Goal: Task Accomplishment & Management: Manage account settings

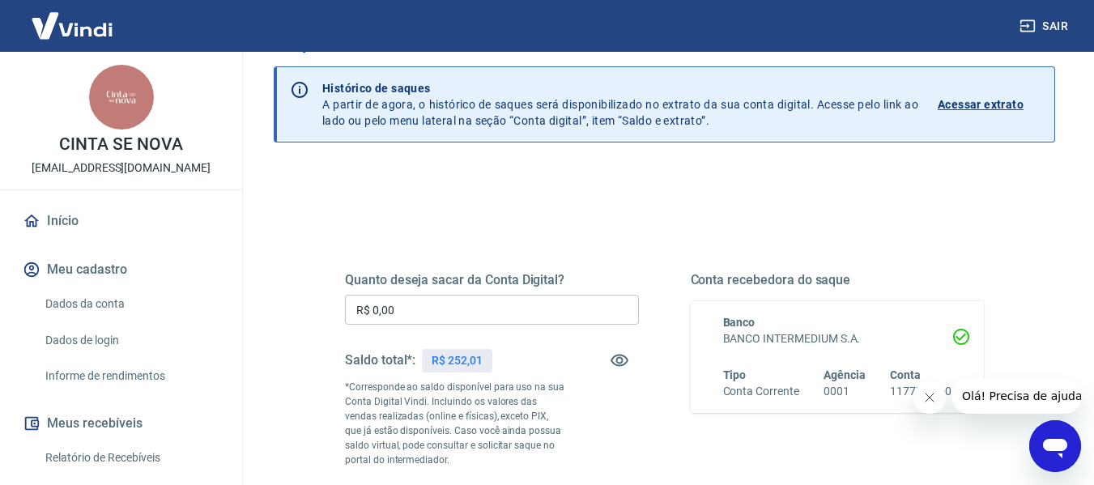
scroll to position [79, 0]
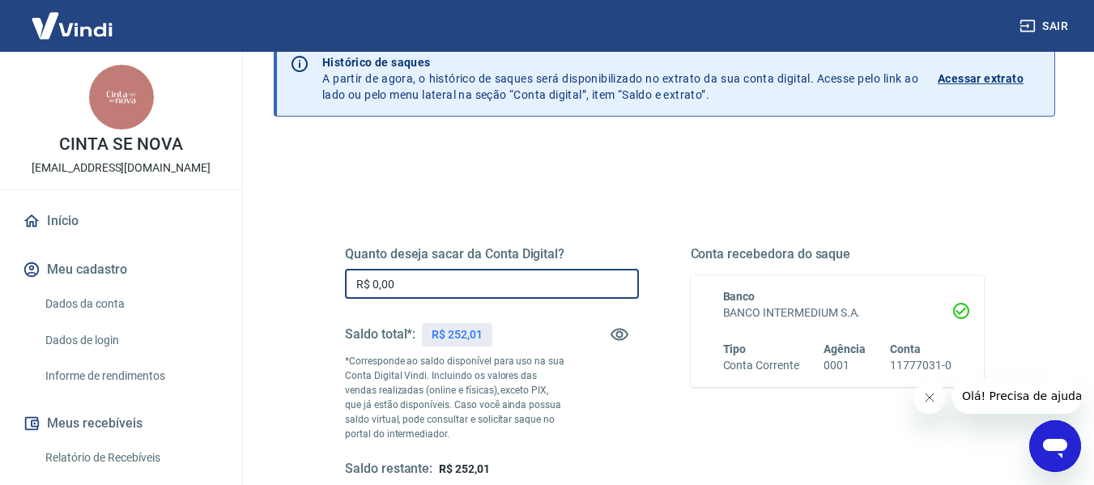
click at [509, 297] on input "R$ 0,00" at bounding box center [492, 284] width 294 height 30
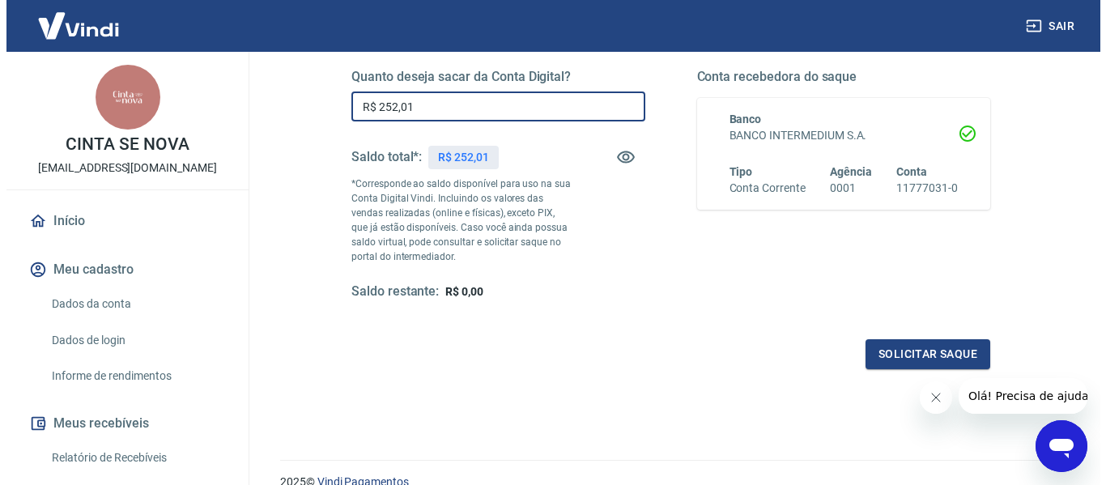
scroll to position [259, 0]
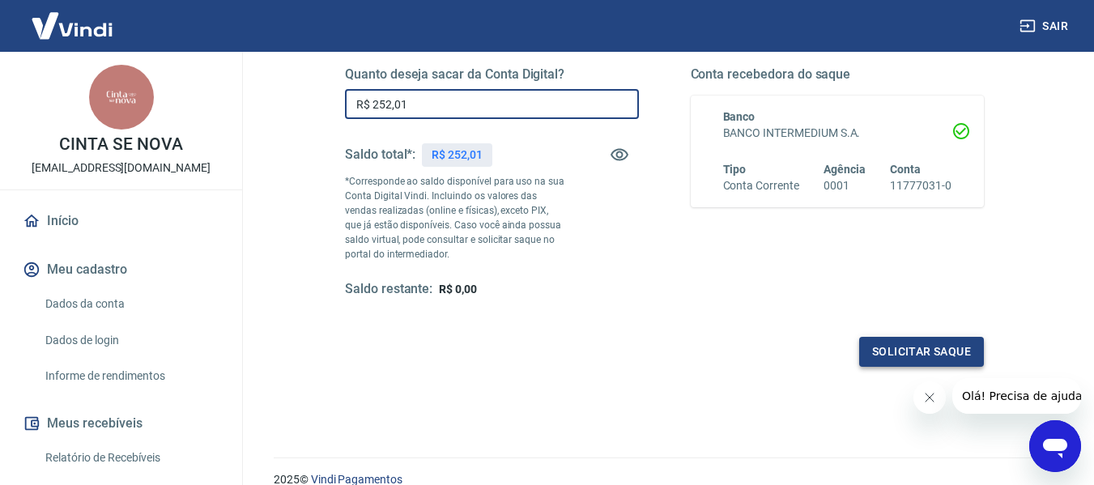
type input "R$ 252,01"
click at [927, 337] on button "Solicitar saque" at bounding box center [921, 352] width 125 height 30
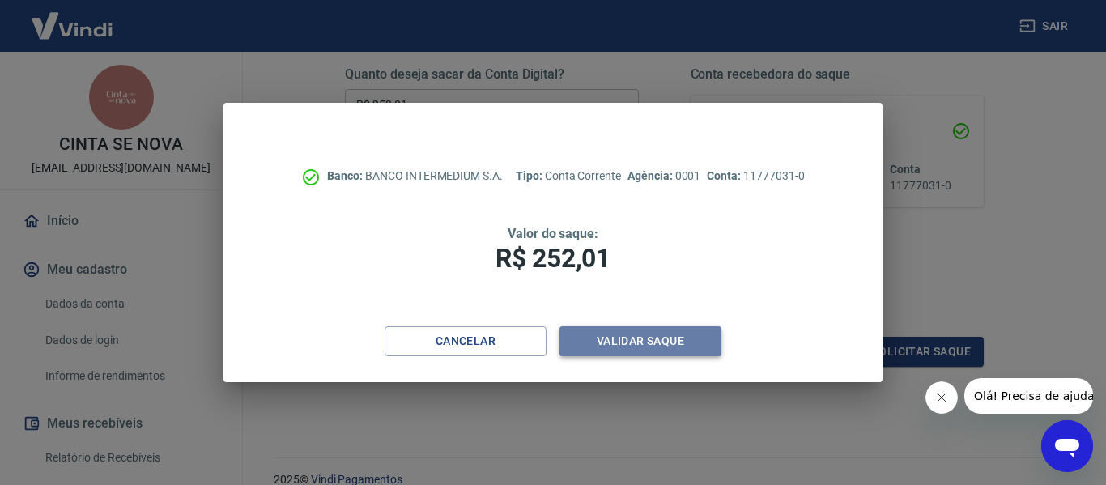
click at [661, 349] on button "Validar saque" at bounding box center [641, 341] width 162 height 30
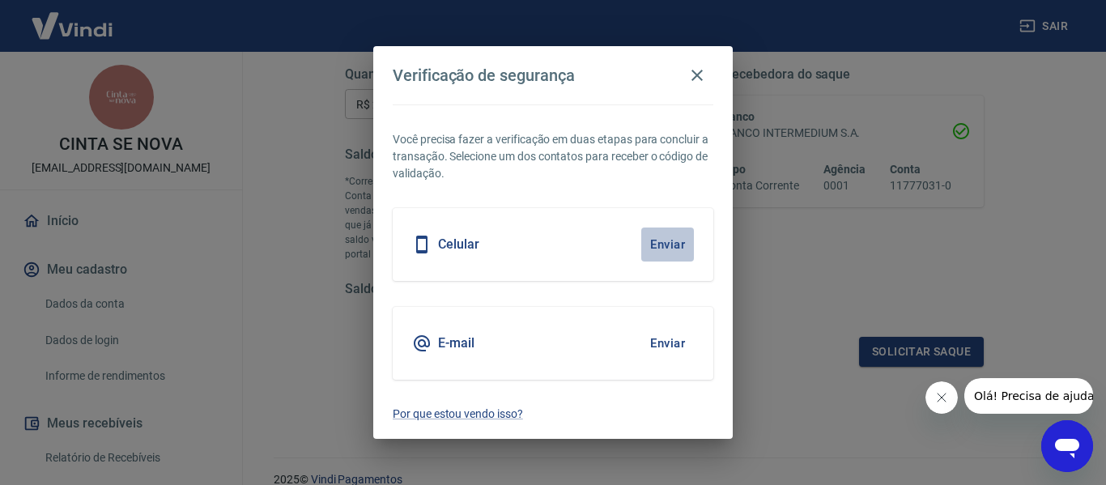
click at [657, 250] on button "Enviar" at bounding box center [667, 245] width 53 height 34
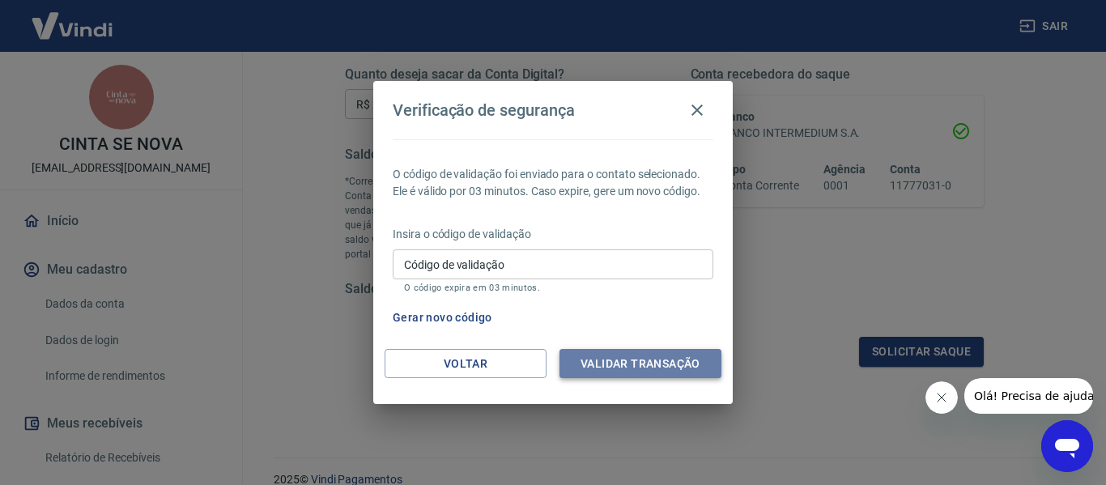
click at [643, 363] on button "Validar transação" at bounding box center [641, 364] width 162 height 30
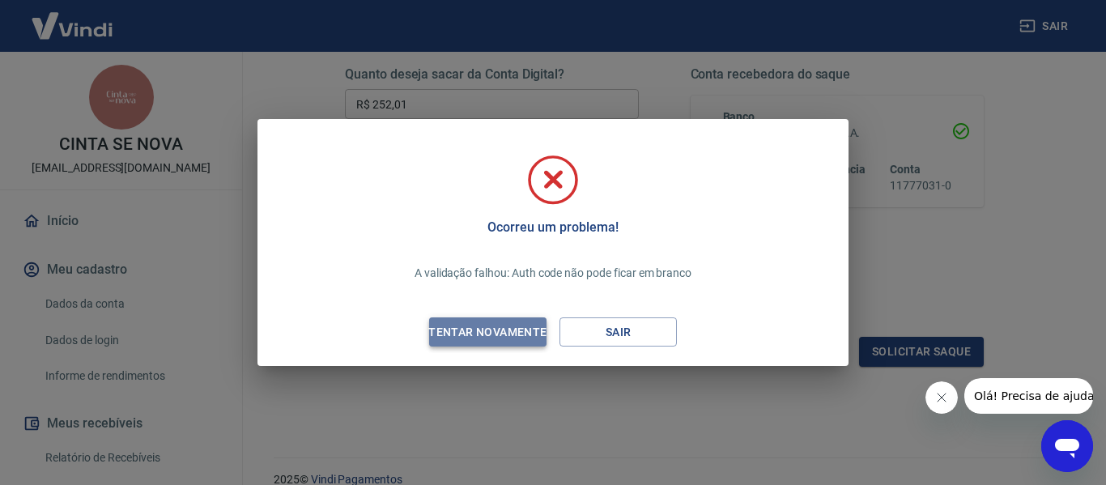
click at [511, 337] on div "Tentar novamente" at bounding box center [487, 332] width 157 height 20
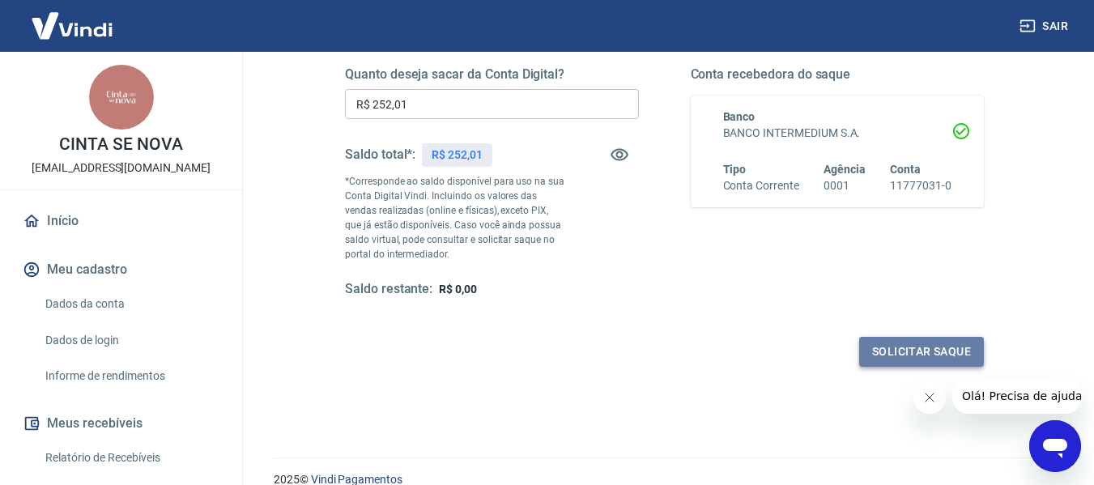
click at [927, 356] on button "Solicitar saque" at bounding box center [921, 352] width 125 height 30
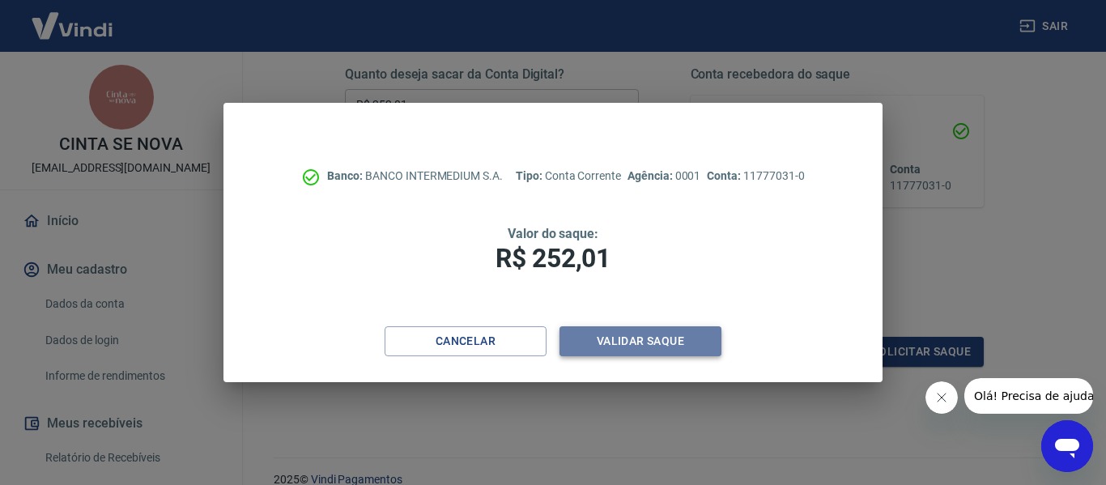
click at [656, 335] on button "Validar saque" at bounding box center [641, 341] width 162 height 30
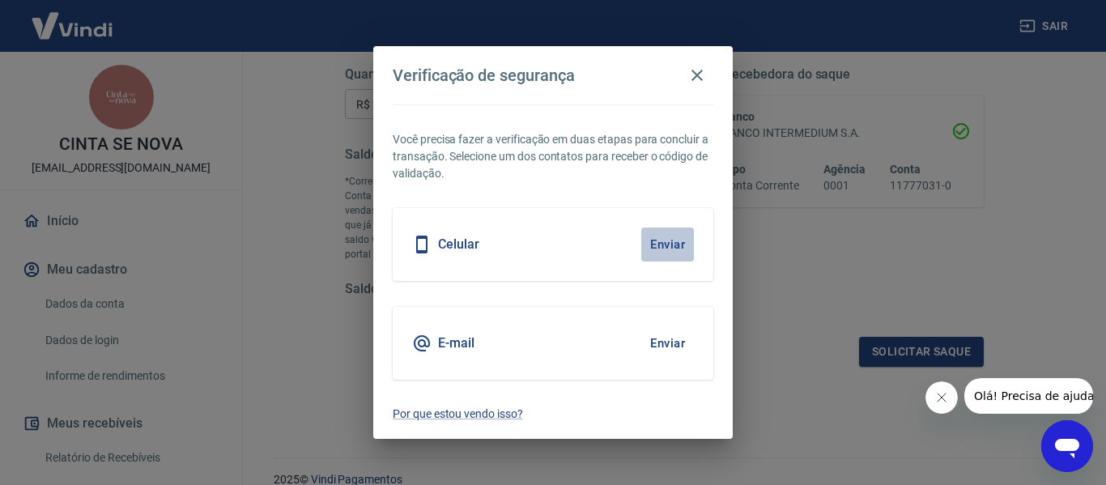
click at [660, 250] on button "Enviar" at bounding box center [667, 245] width 53 height 34
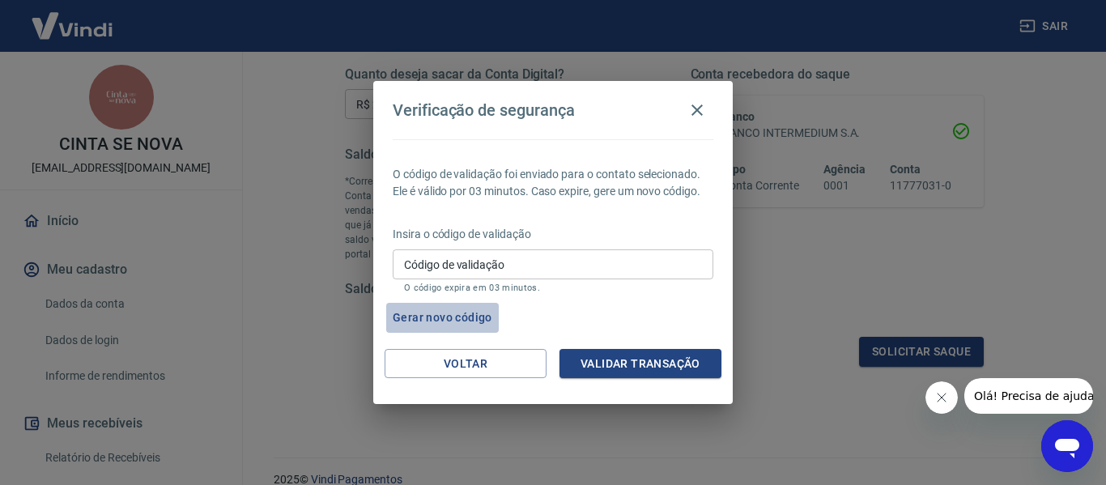
click at [461, 319] on button "Gerar novo código" at bounding box center [442, 318] width 113 height 30
click at [472, 320] on button "Gerar novo código" at bounding box center [442, 318] width 113 height 30
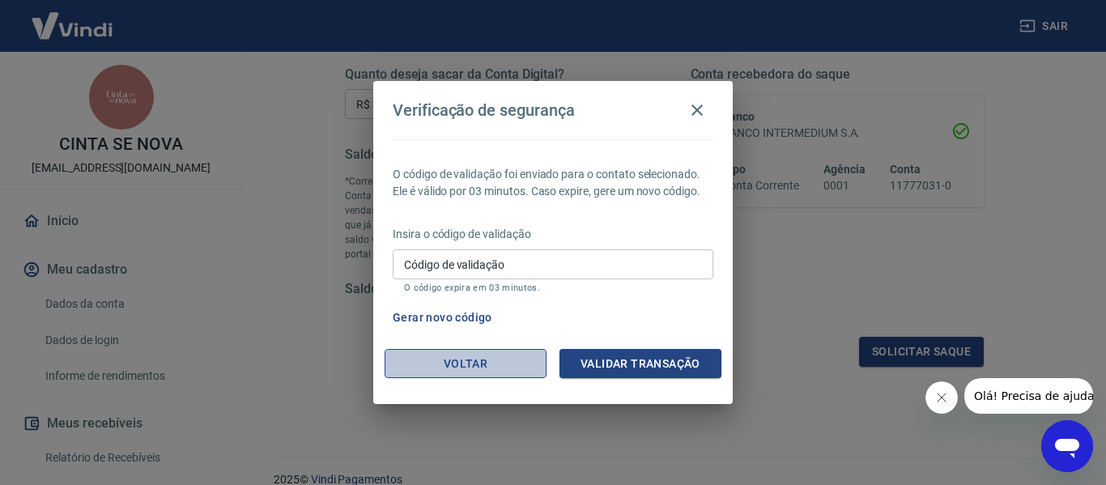
click at [452, 359] on button "Voltar" at bounding box center [466, 364] width 162 height 30
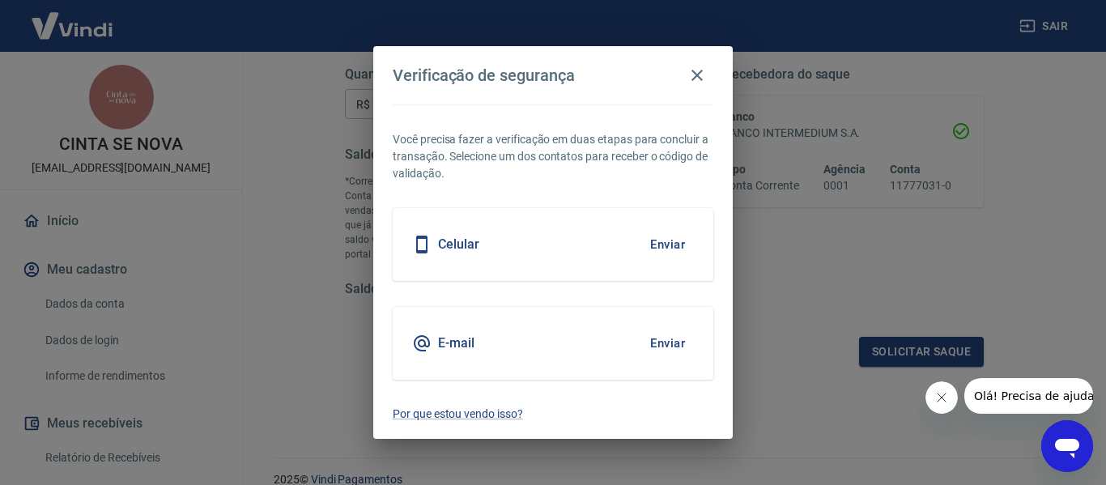
click at [666, 249] on button "Enviar" at bounding box center [667, 245] width 53 height 34
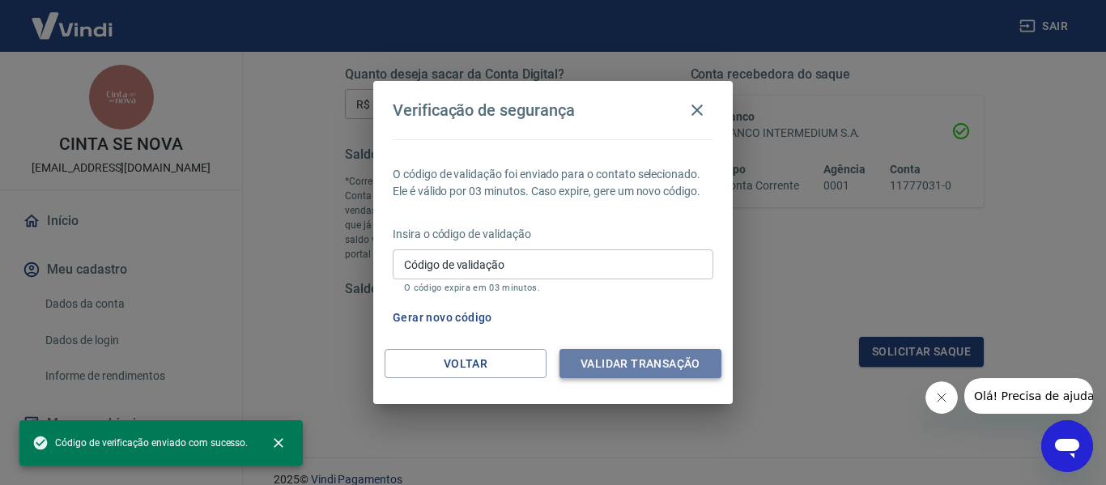
click at [647, 364] on button "Validar transação" at bounding box center [641, 364] width 162 height 30
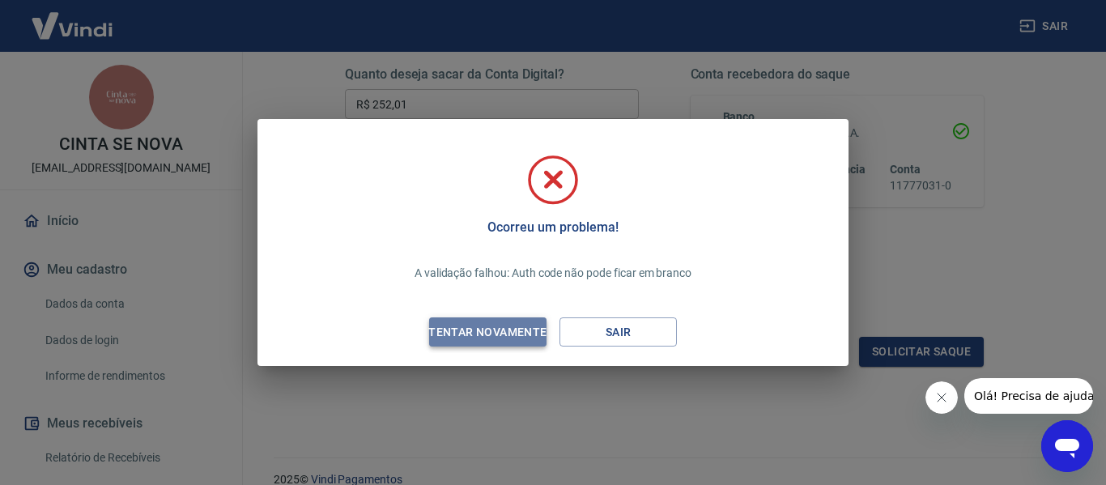
click at [489, 322] on div "Tentar novamente" at bounding box center [487, 332] width 157 height 20
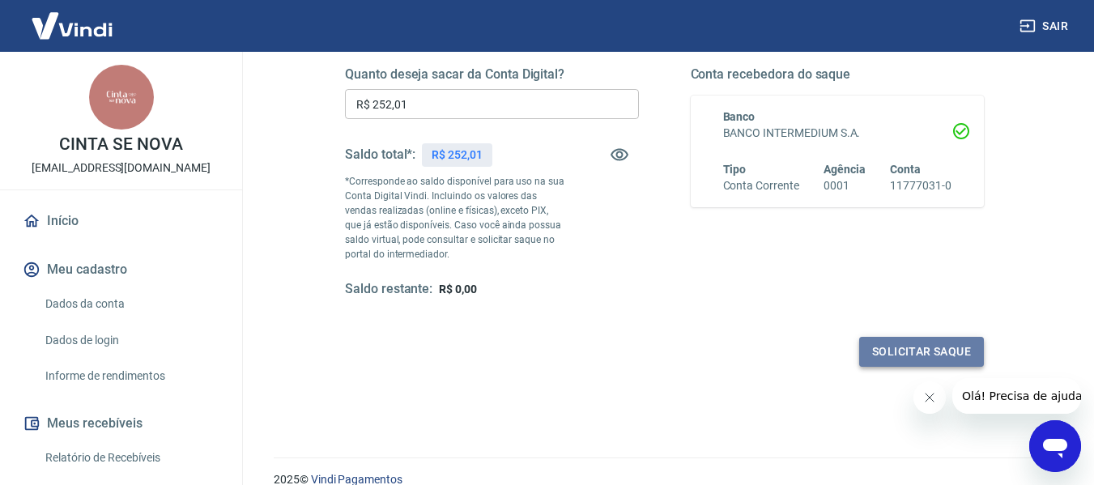
click at [914, 345] on button "Solicitar saque" at bounding box center [921, 352] width 125 height 30
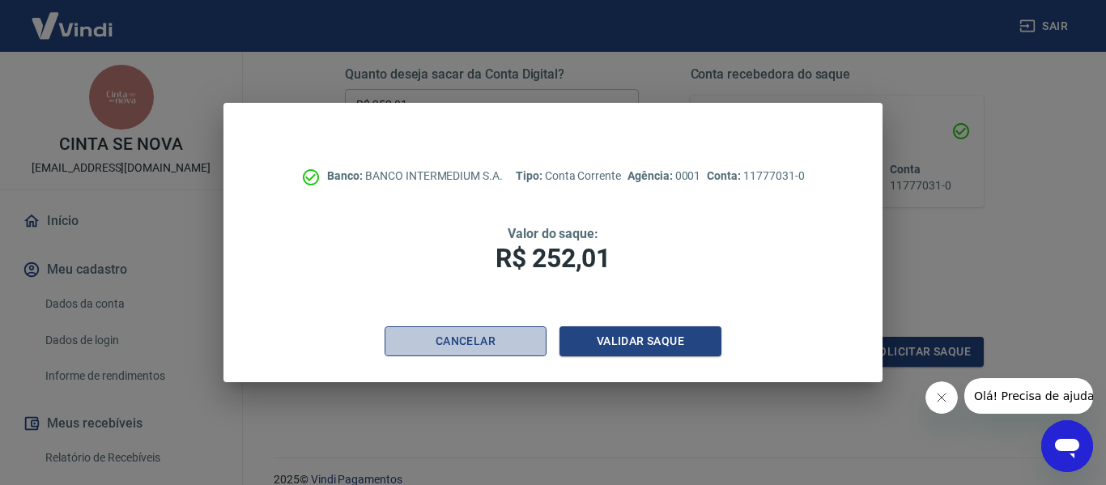
click at [493, 346] on button "Cancelar" at bounding box center [466, 341] width 162 height 30
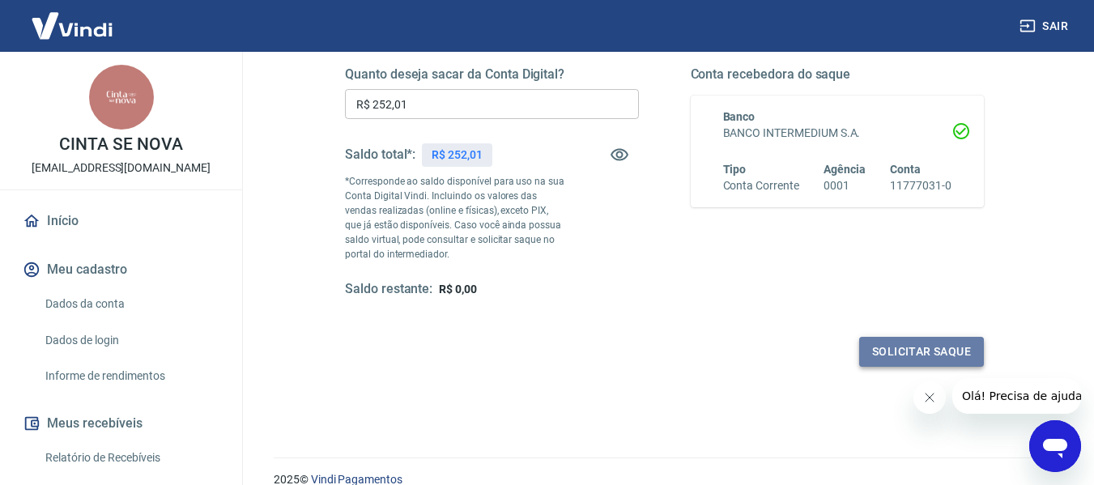
click at [930, 356] on button "Solicitar saque" at bounding box center [921, 352] width 125 height 30
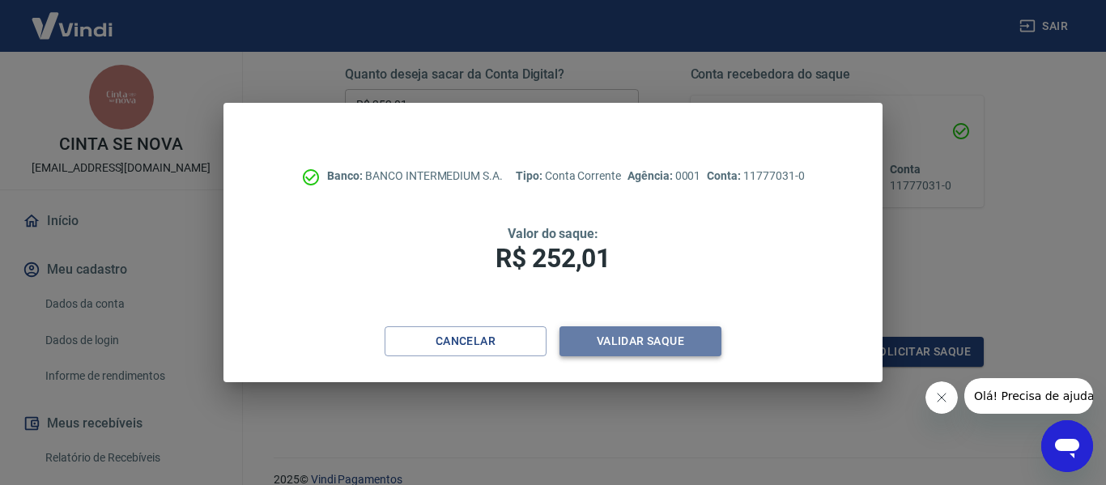
click at [655, 335] on button "Validar saque" at bounding box center [641, 341] width 162 height 30
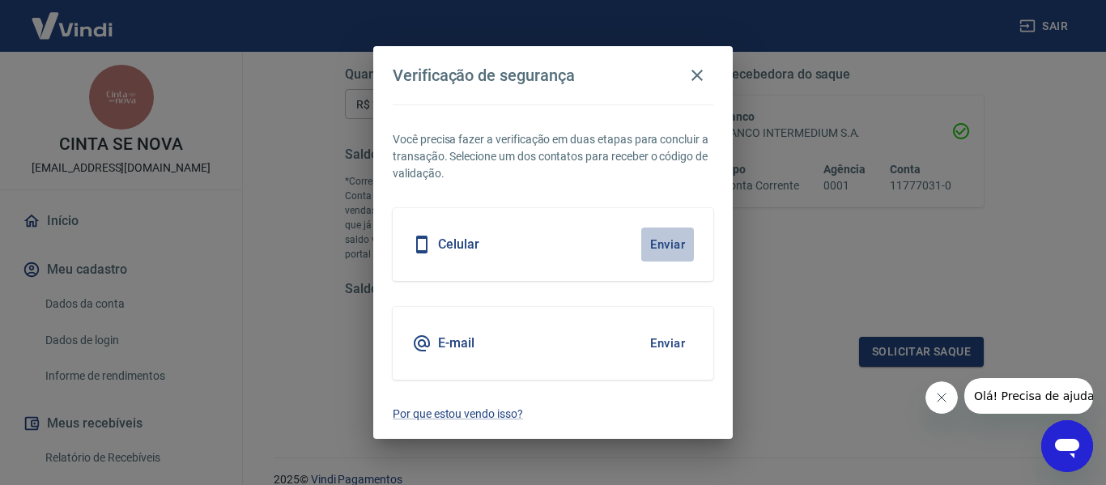
click at [669, 238] on button "Enviar" at bounding box center [667, 245] width 53 height 34
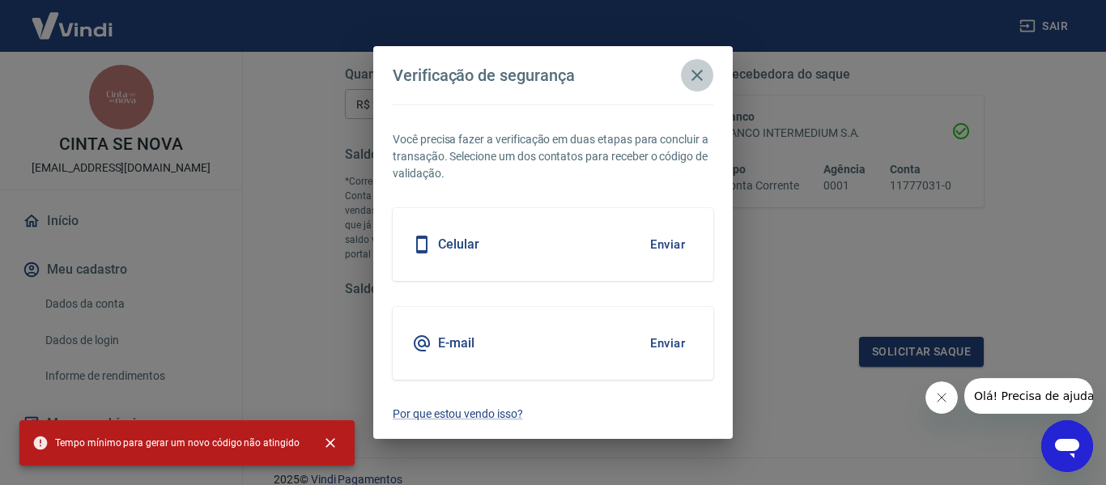
click at [697, 72] on icon "button" at bounding box center [697, 75] width 19 height 19
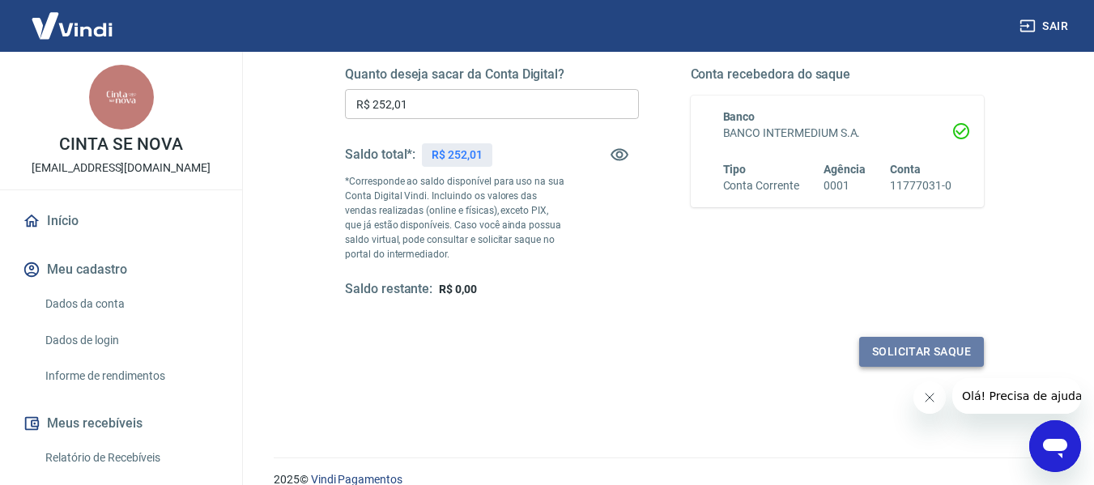
click at [914, 350] on button "Solicitar saque" at bounding box center [921, 352] width 125 height 30
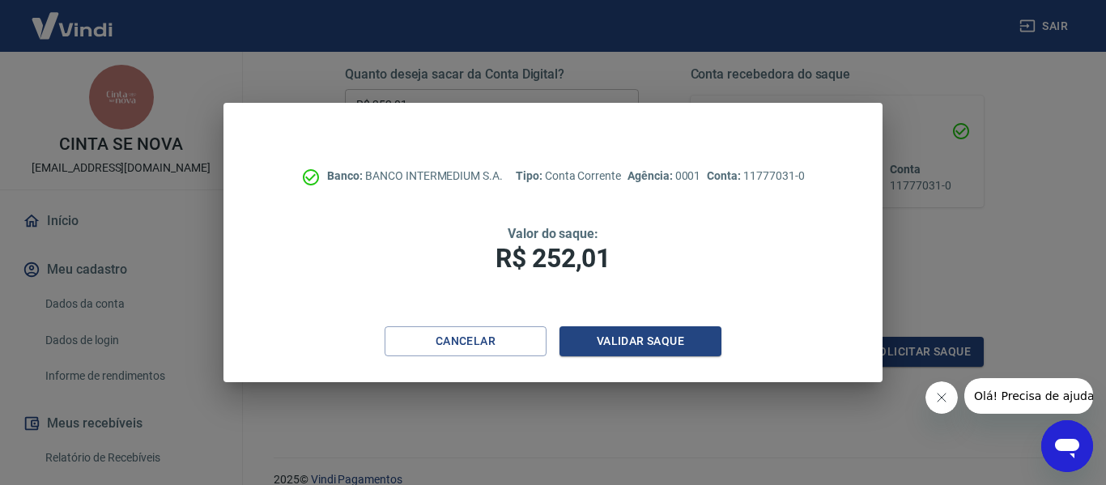
click at [940, 250] on div "Banco: BANCO INTERMEDIUM S.A. Tipo: Conta Corrente Agência: 0001 Conta: 1177703…" at bounding box center [553, 242] width 1106 height 485
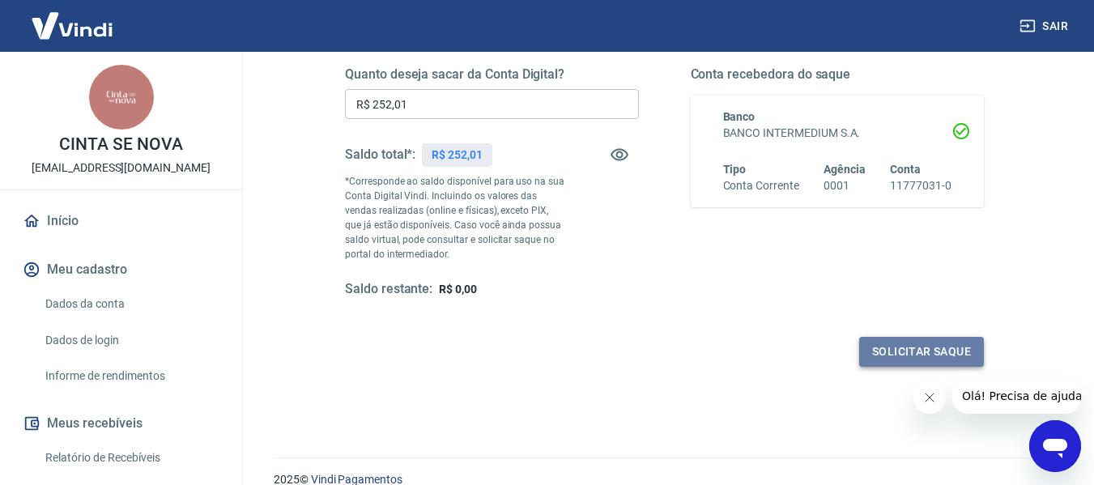
click at [923, 343] on button "Solicitar saque" at bounding box center [921, 352] width 125 height 30
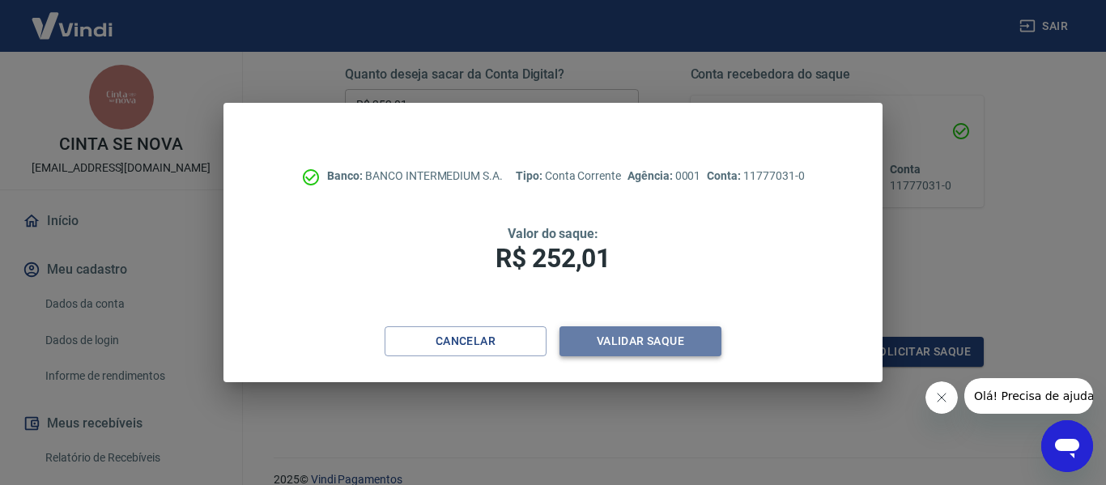
click at [646, 346] on button "Validar saque" at bounding box center [641, 341] width 162 height 30
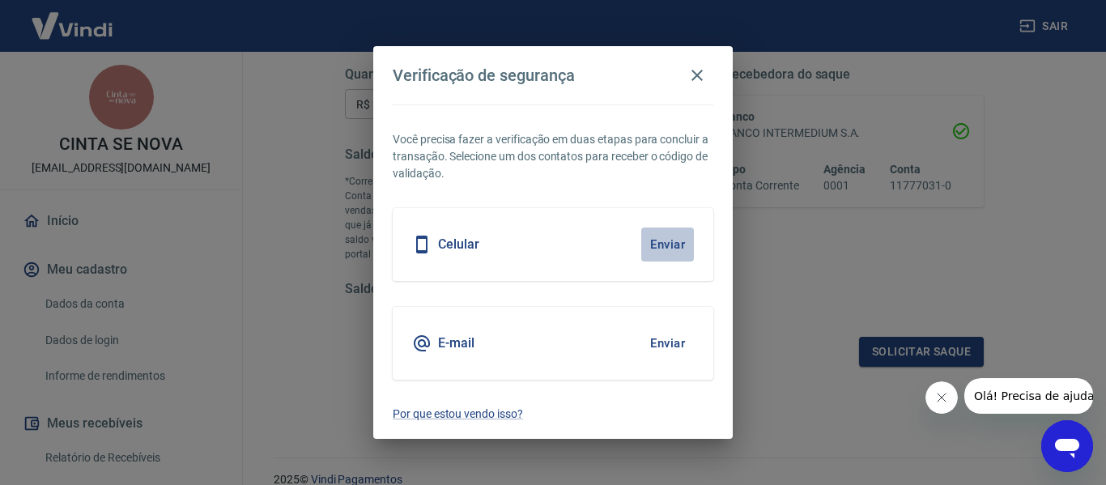
click at [676, 243] on button "Enviar" at bounding box center [667, 245] width 53 height 34
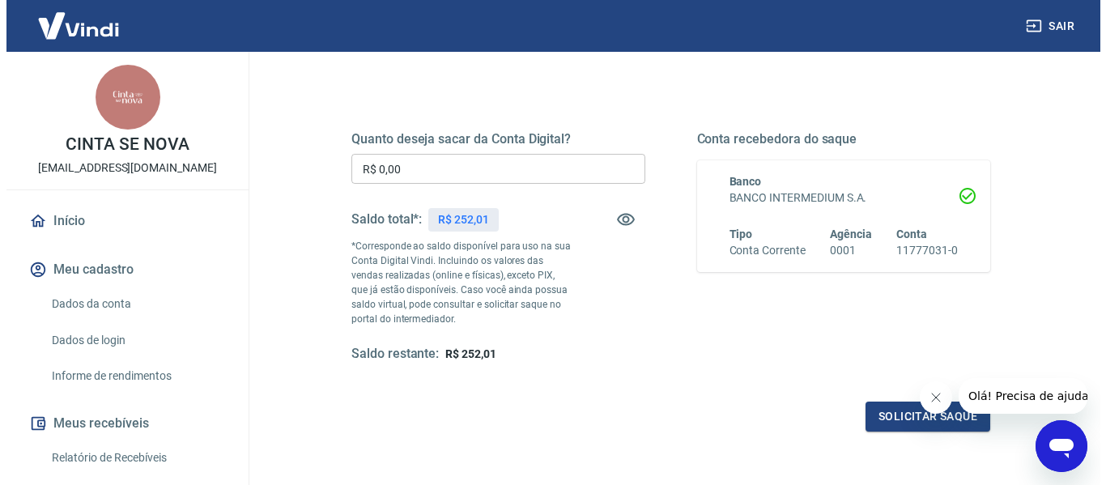
scroll to position [197, 0]
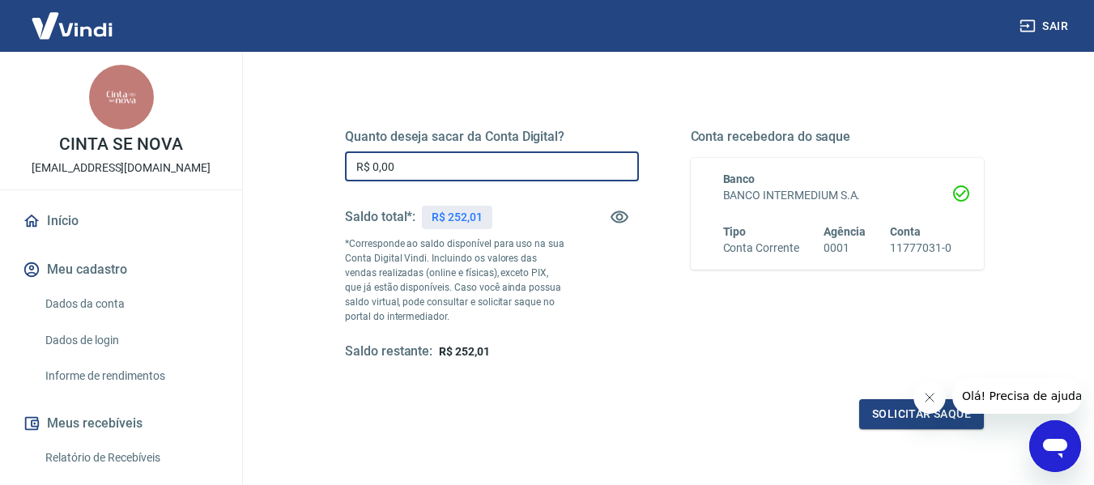
click at [484, 171] on input "R$ 0,00" at bounding box center [492, 166] width 294 height 30
type input "R$ 252,01"
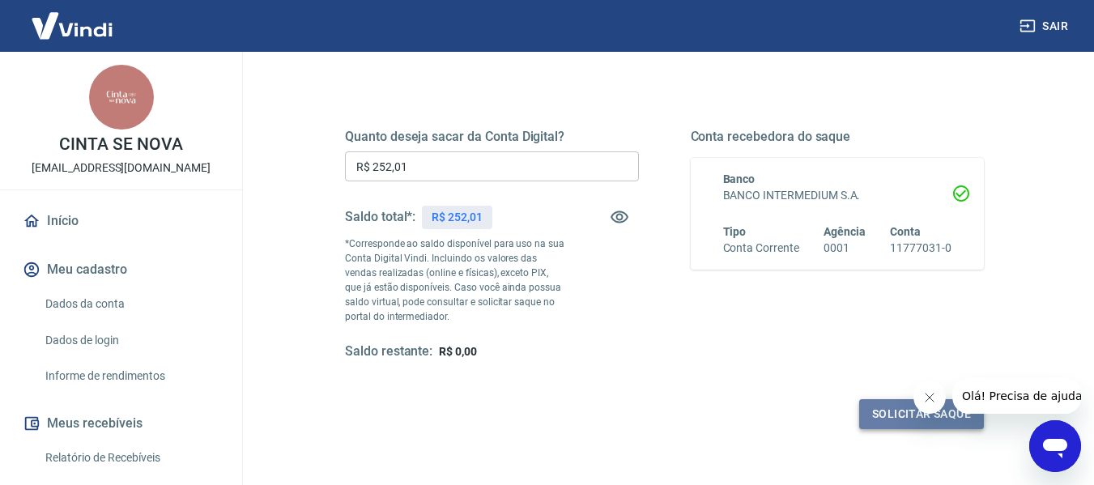
click at [897, 415] on button "Solicitar saque" at bounding box center [921, 414] width 125 height 30
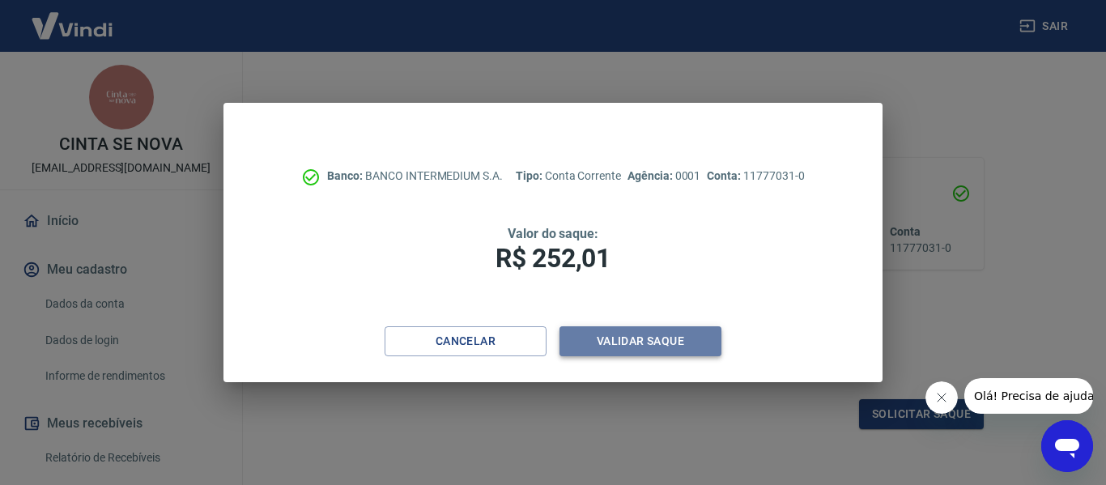
click at [658, 341] on button "Validar saque" at bounding box center [641, 341] width 162 height 30
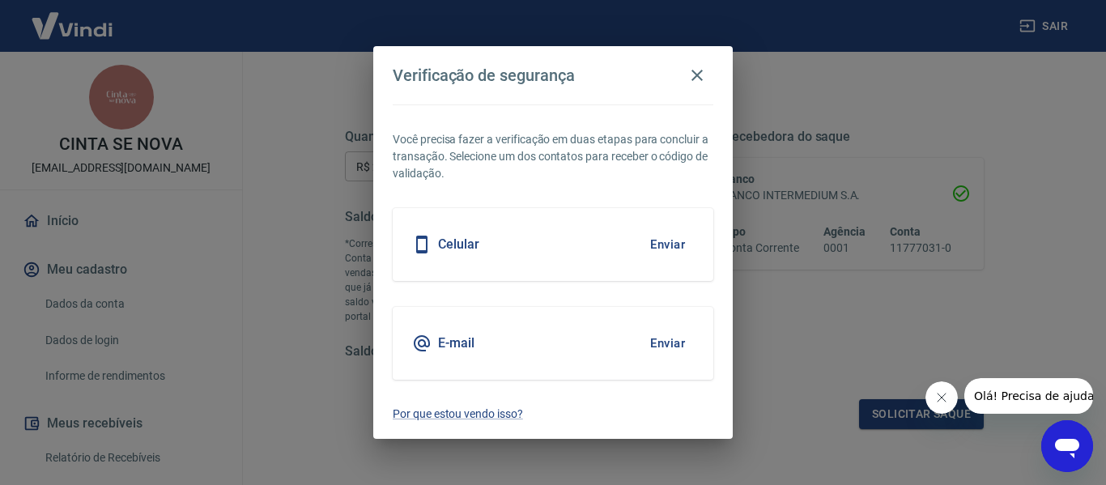
click at [667, 241] on button "Enviar" at bounding box center [667, 245] width 53 height 34
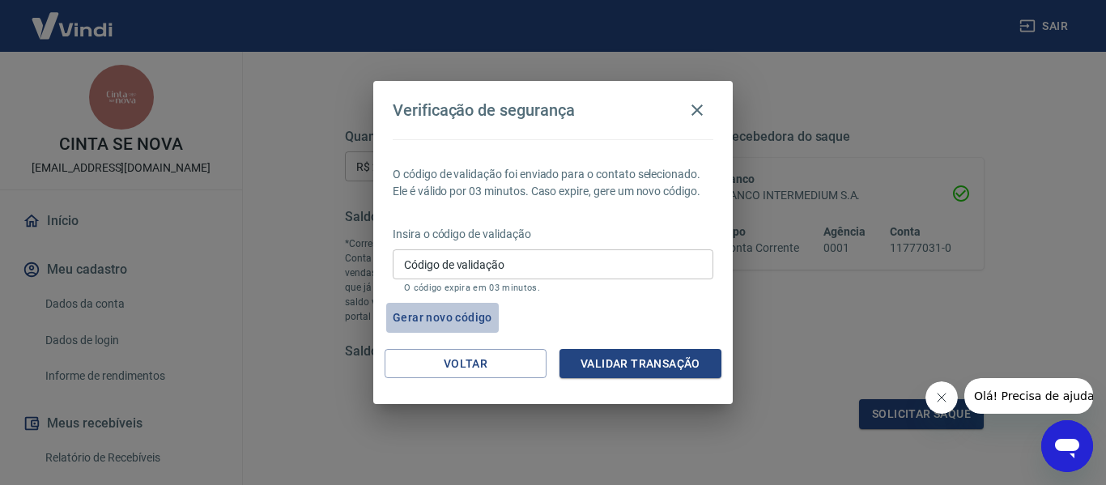
click at [471, 316] on button "Gerar novo código" at bounding box center [442, 318] width 113 height 30
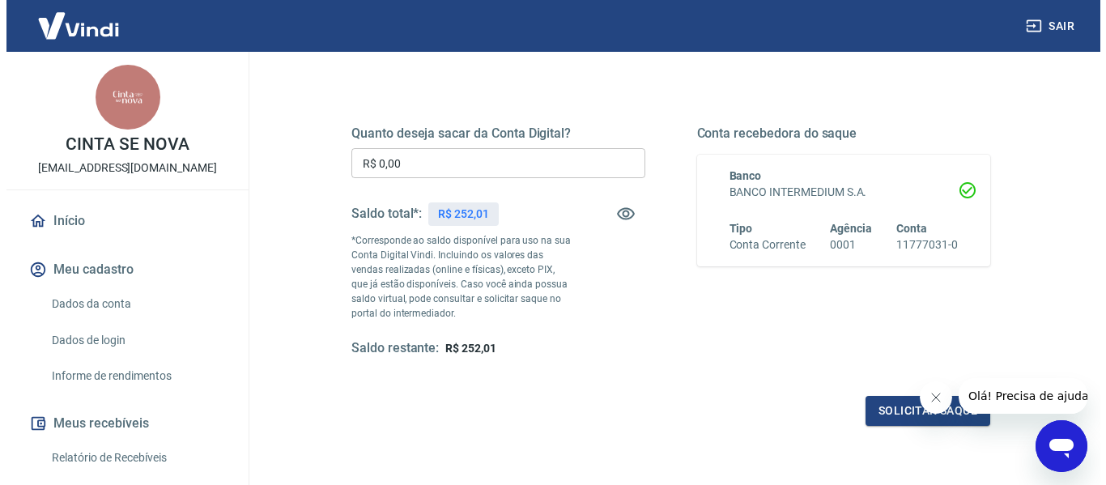
scroll to position [198, 0]
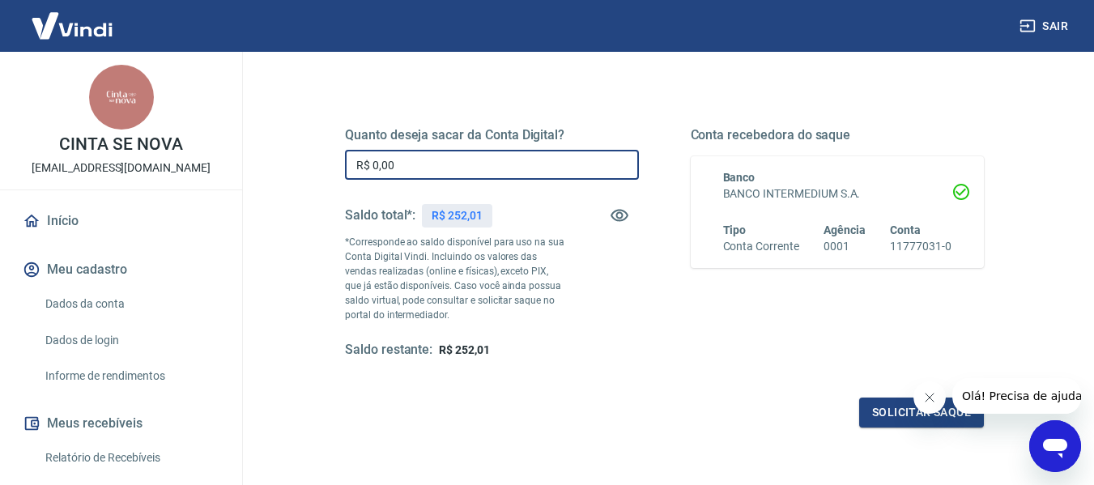
click at [414, 173] on input "R$ 0,00" at bounding box center [492, 165] width 294 height 30
type input "R$ 252,01"
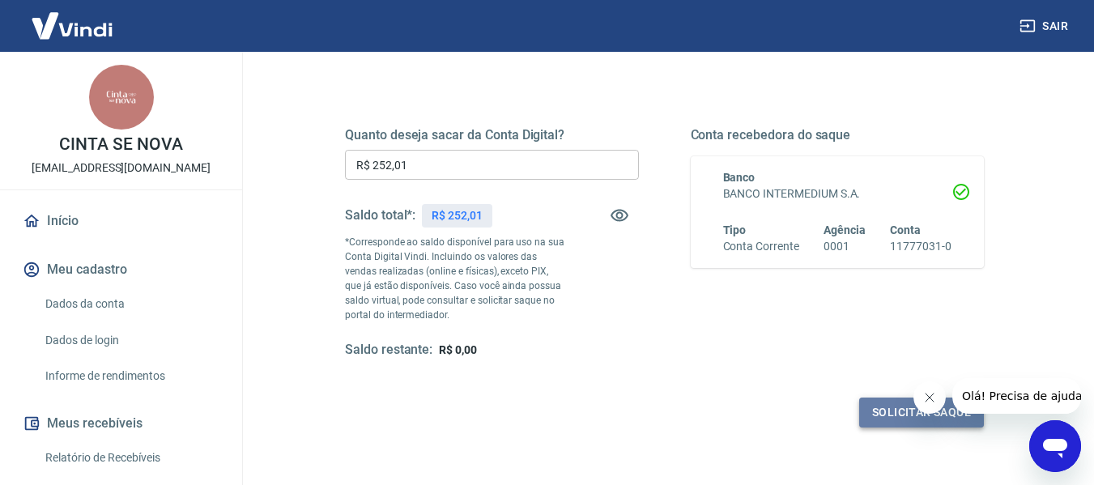
click at [899, 416] on button "Solicitar saque" at bounding box center [921, 413] width 125 height 30
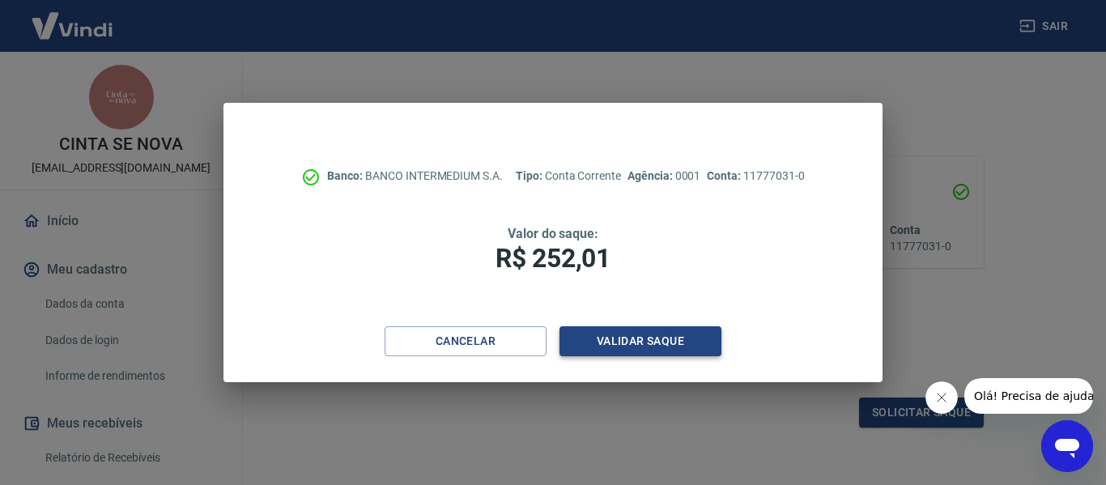
click at [653, 335] on button "Validar saque" at bounding box center [641, 341] width 162 height 30
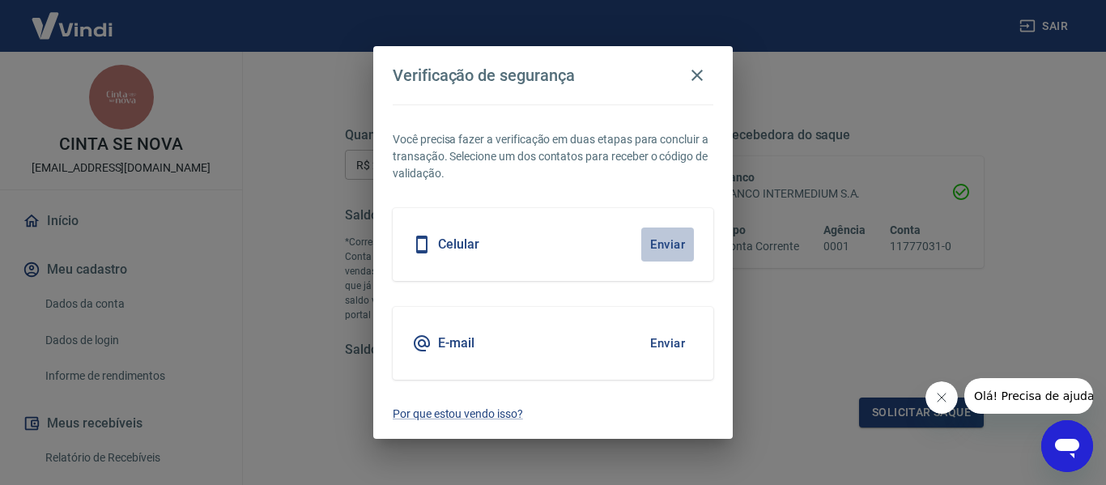
click at [675, 245] on button "Enviar" at bounding box center [667, 245] width 53 height 34
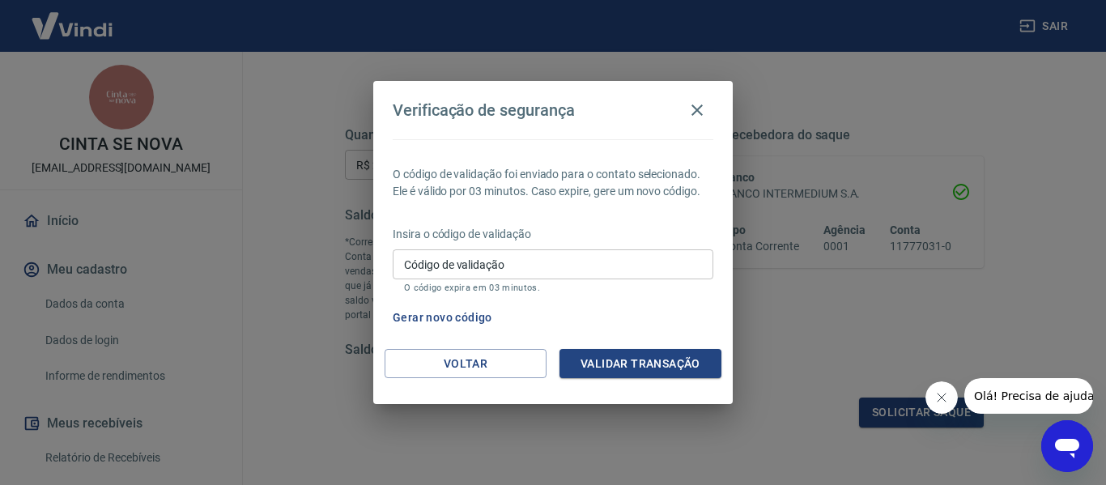
click at [782, 269] on div "Verificação de segurança O código de validação foi enviado para o contato selec…" at bounding box center [553, 242] width 1106 height 485
click at [415, 63] on div "Verificação de segurança O código de validação foi enviado para o contato selec…" at bounding box center [553, 242] width 1106 height 485
click at [696, 275] on input "Código de validação" at bounding box center [553, 264] width 321 height 30
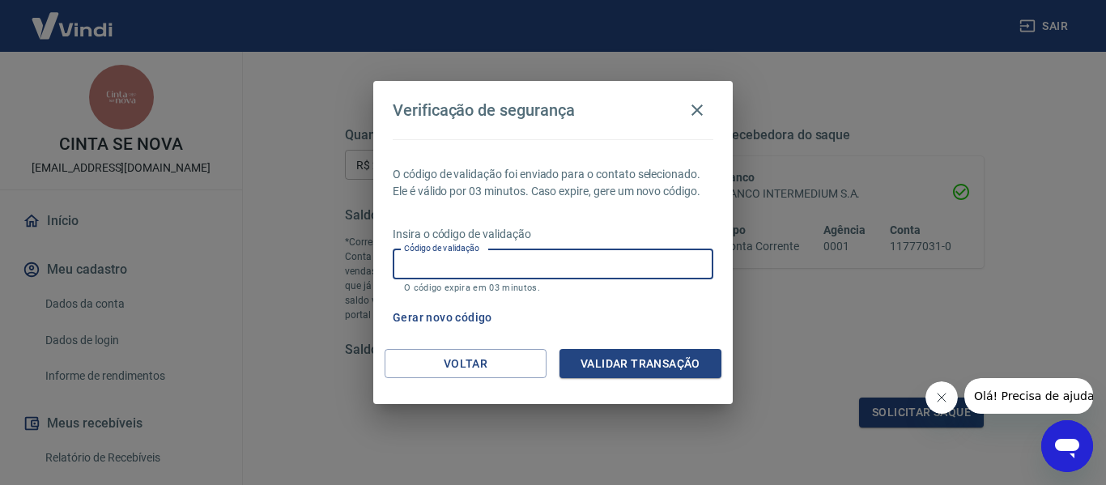
click at [696, 275] on input "Código de validação" at bounding box center [553, 264] width 321 height 30
click at [704, 274] on input "Código de validação" at bounding box center [553, 264] width 321 height 30
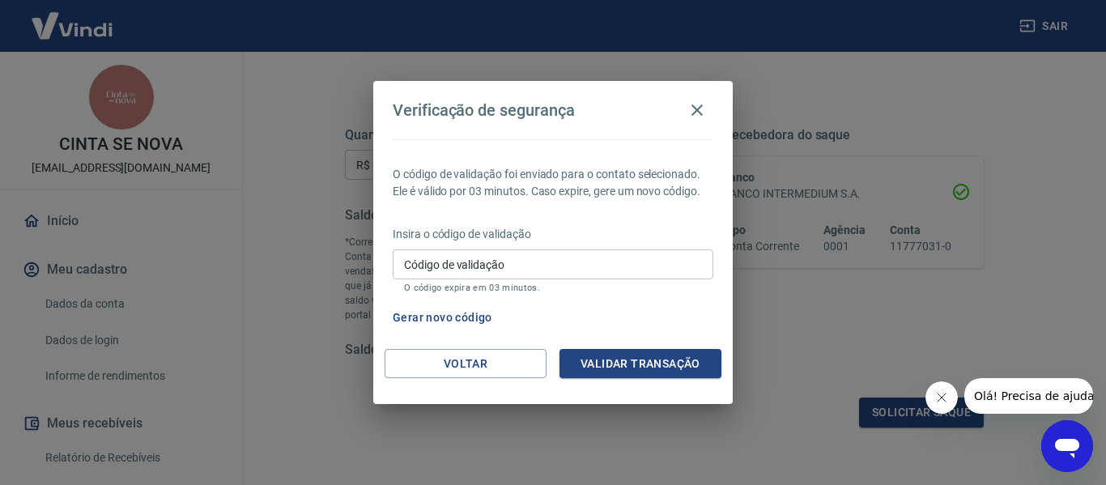
drag, startPoint x: 704, startPoint y: 274, endPoint x: 609, endPoint y: 432, distance: 184.2
click at [609, 432] on div "Verificação de segurança O código de validação foi enviado para o contato selec…" at bounding box center [553, 242] width 1106 height 485
click at [629, 364] on button "Validar transação" at bounding box center [641, 364] width 162 height 30
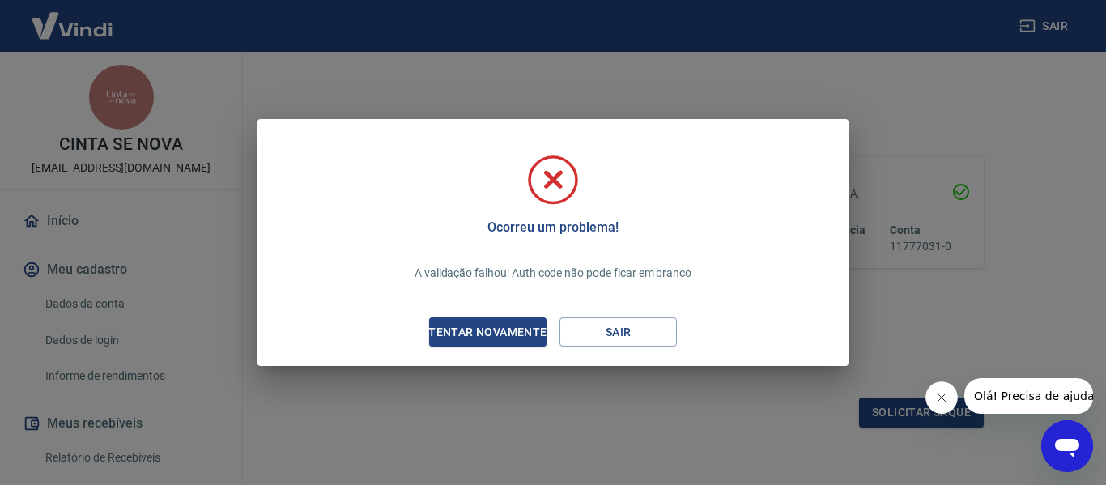
drag, startPoint x: 613, startPoint y: 363, endPoint x: 545, endPoint y: 352, distance: 69.0
click at [545, 352] on div "Ocorreu um problema! A validação falhou: Auth code não pode ficar em branco Ten…" at bounding box center [553, 245] width 565 height 215
click at [598, 325] on button "Sair" at bounding box center [618, 332] width 117 height 30
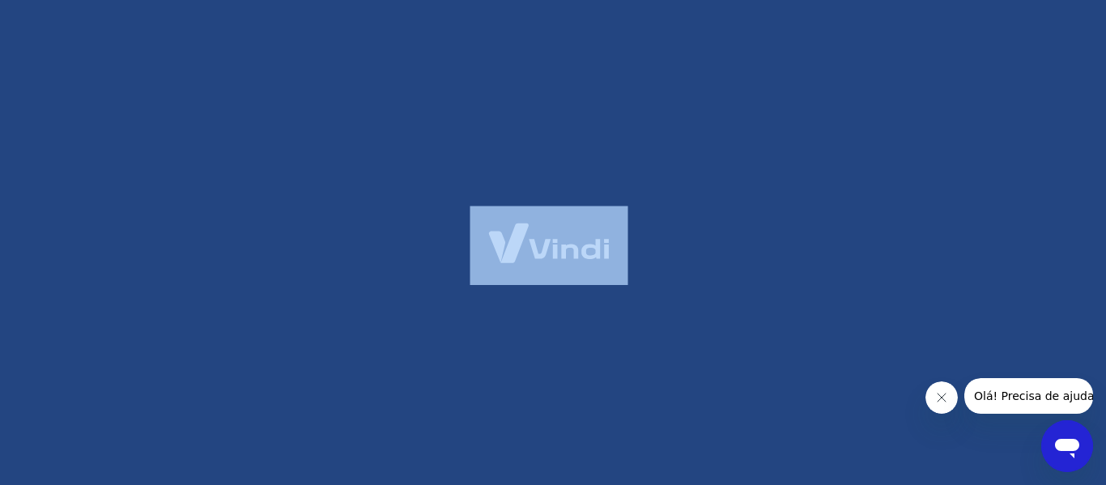
click at [598, 325] on div at bounding box center [553, 242] width 1106 height 485
click at [642, 226] on div at bounding box center [553, 242] width 1106 height 485
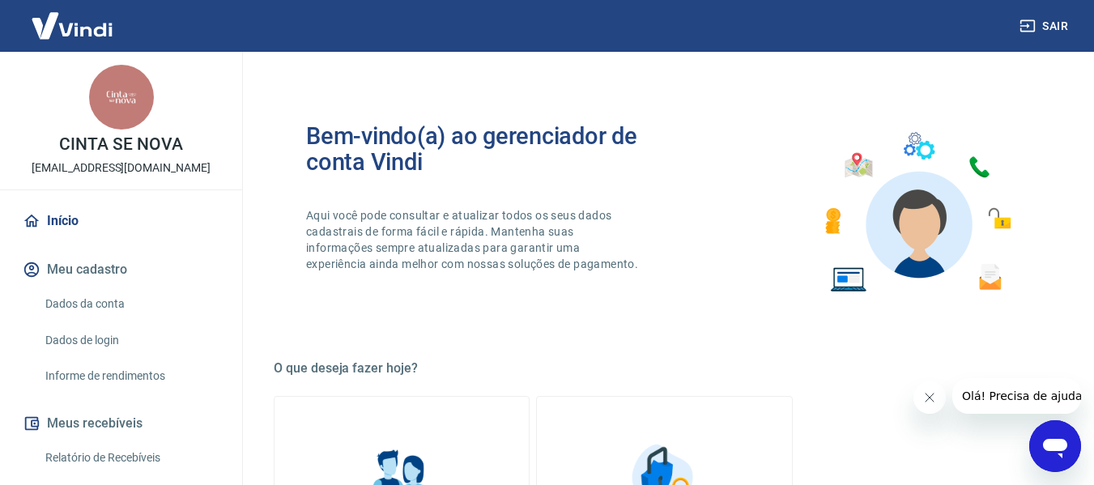
click at [642, 226] on div "Bem-vindo(a) ao gerenciador de conta Vindi Aqui você pode consultar e atualizar…" at bounding box center [485, 212] width 359 height 179
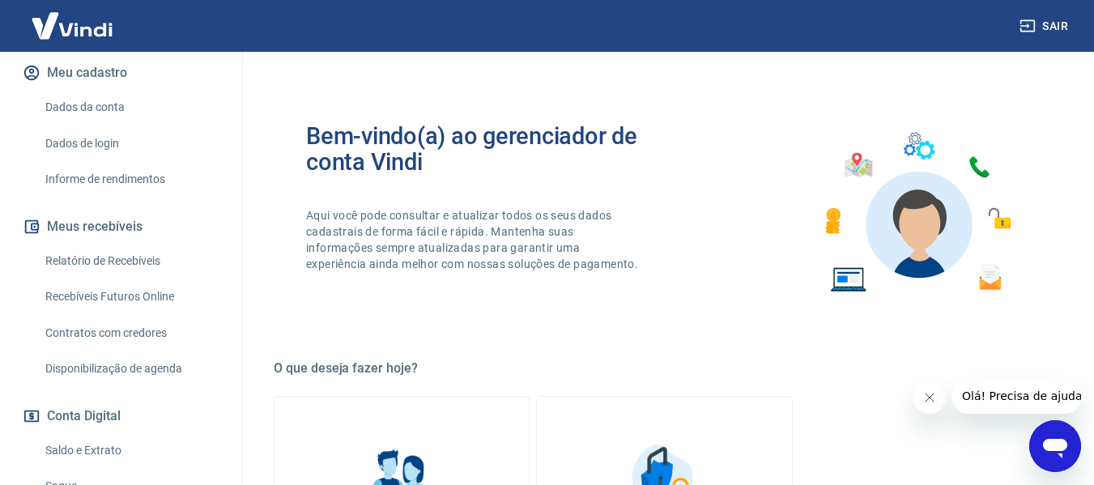
scroll to position [205, 0]
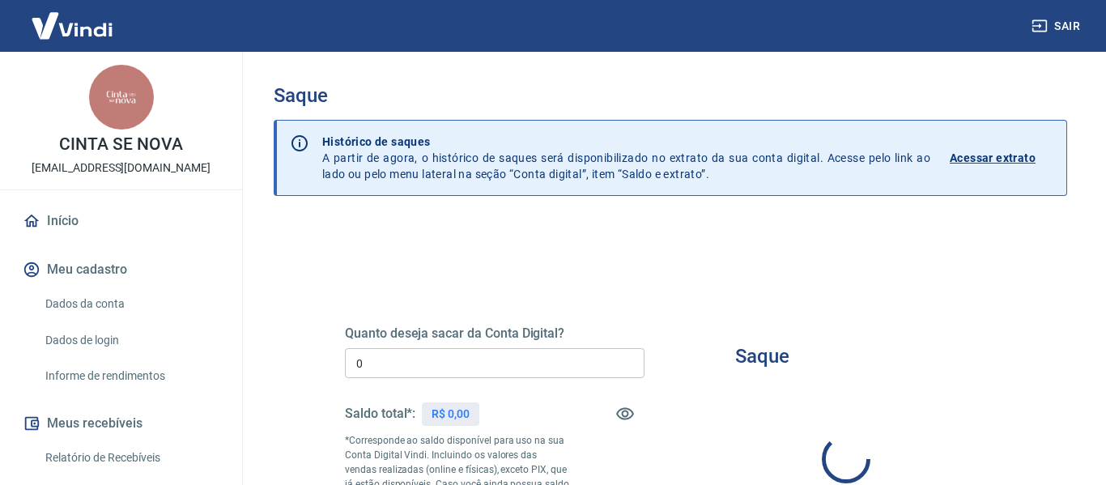
type input "R$ 0,00"
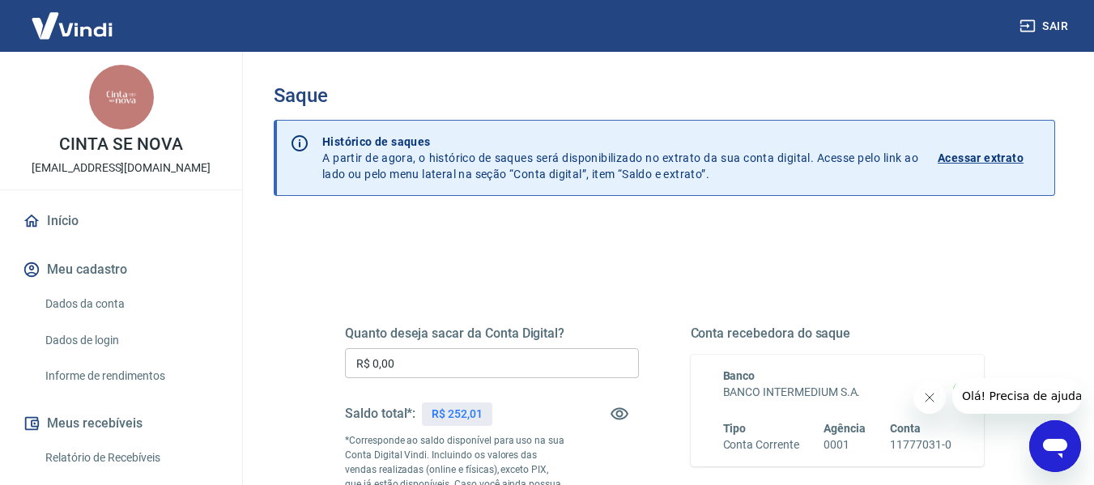
drag, startPoint x: 406, startPoint y: 220, endPoint x: 310, endPoint y: 279, distance: 112.4
click at [315, 279] on div "Quanto deseja sacar da Conta Digital? R$ 0,00 ​ Saldo total*: R$ 252,01 *Corres…" at bounding box center [664, 449] width 717 height 391
click at [301, 45] on div "Sair" at bounding box center [547, 26] width 1094 height 52
